Goal: Find specific page/section: Find specific page/section

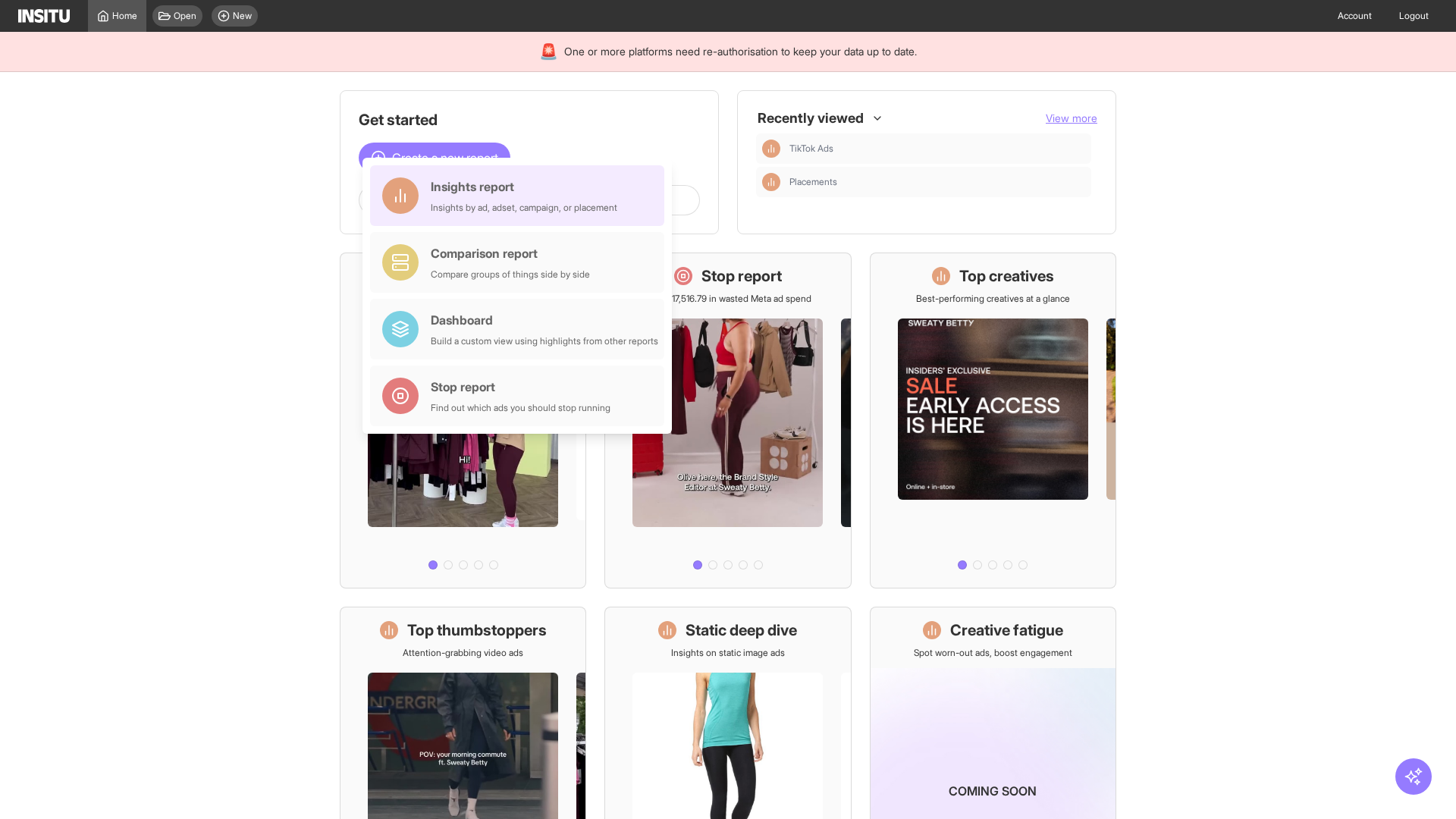
click at [521, 196] on div "Insights report Insights by ad, adset, campaign, or placement" at bounding box center [524, 195] width 186 height 37
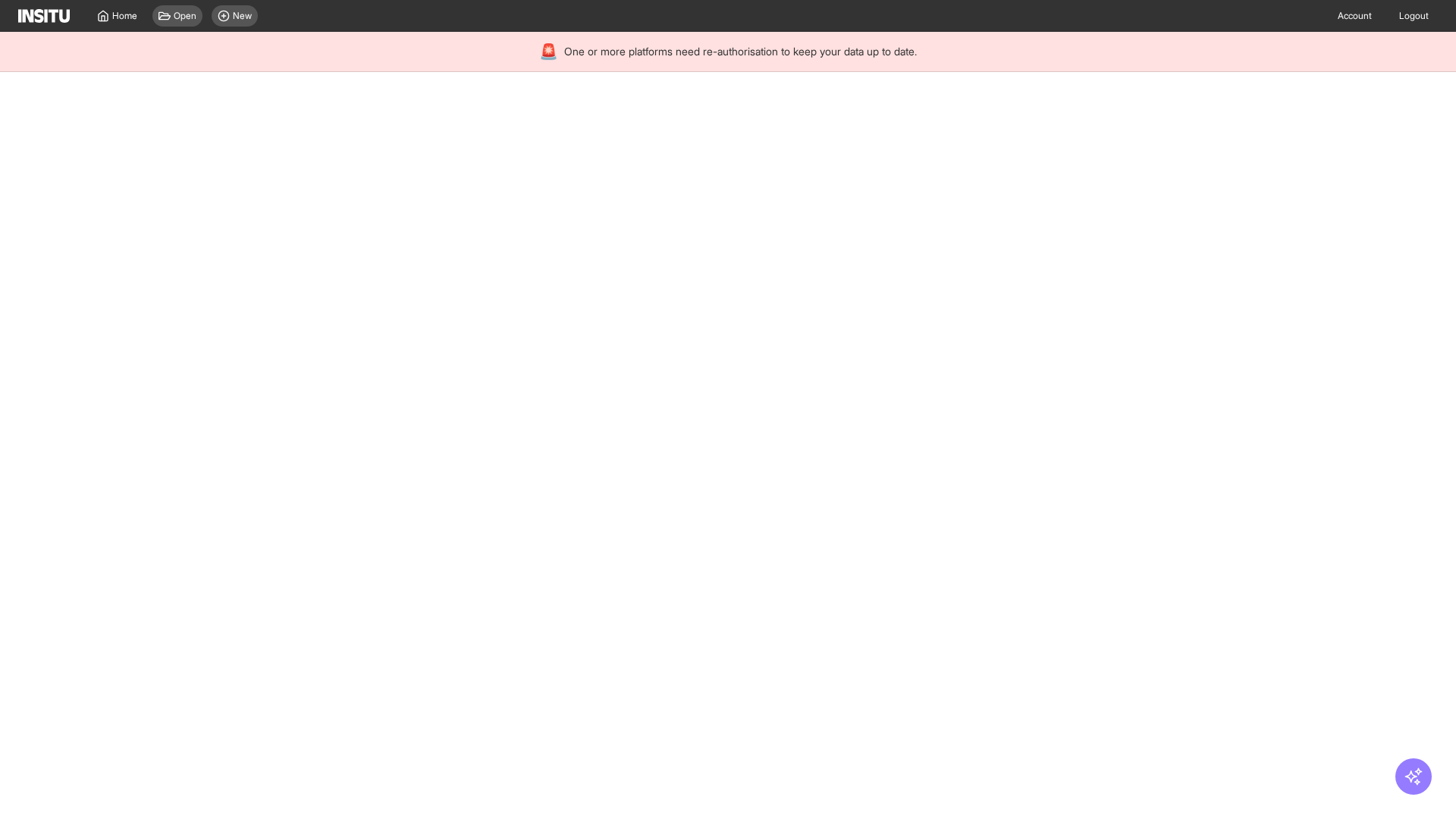
select select "**"
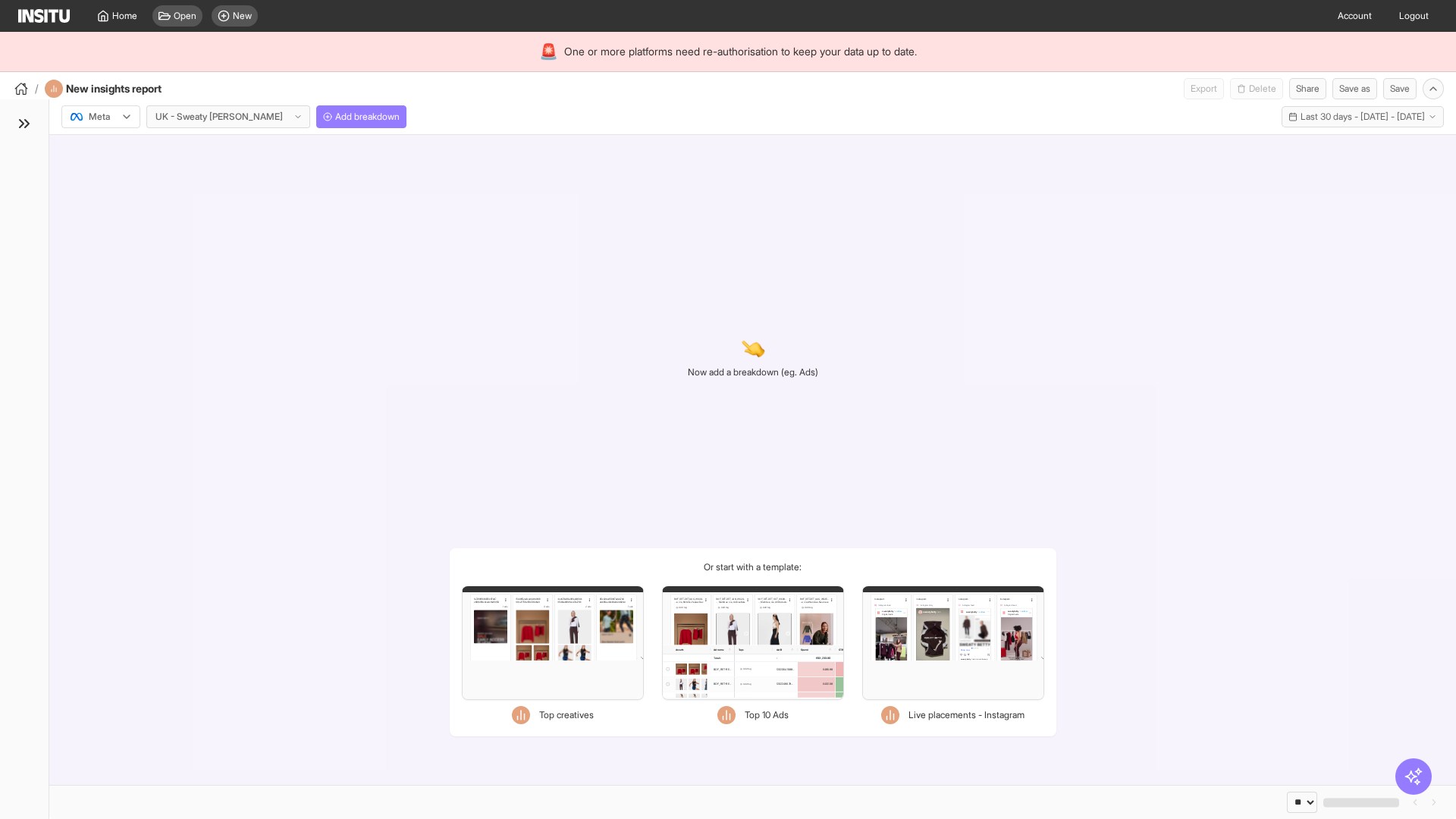
click at [101, 117] on div at bounding box center [91, 117] width 43 height 15
click at [100, 150] on span "Meta" at bounding box center [100, 150] width 21 height 14
click at [335, 117] on span "Add breakdown" at bounding box center [367, 116] width 64 height 12
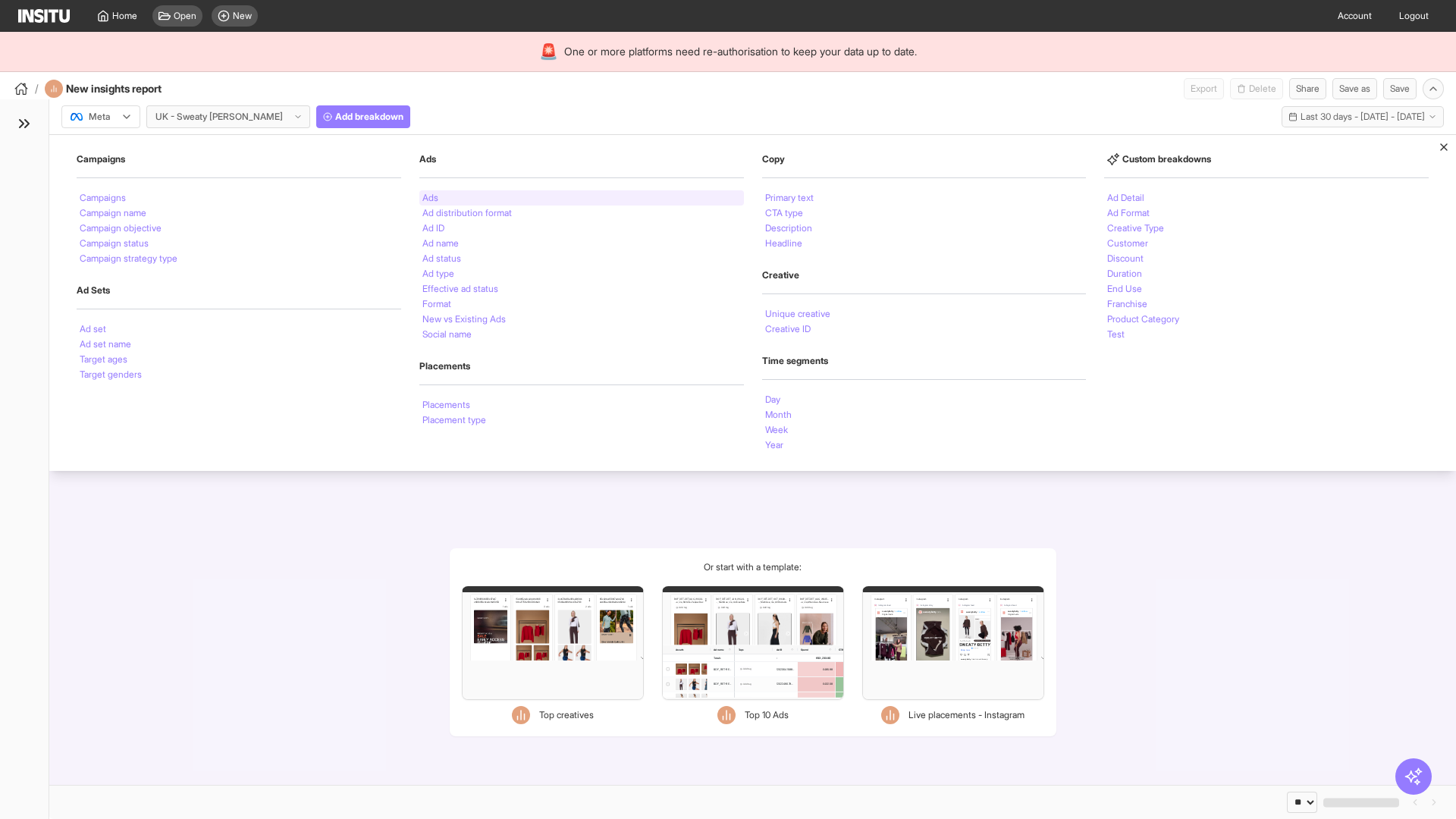
click at [430, 198] on li "Ads" at bounding box center [430, 198] width 16 height 9
